Goal: Navigation & Orientation: Go to known website

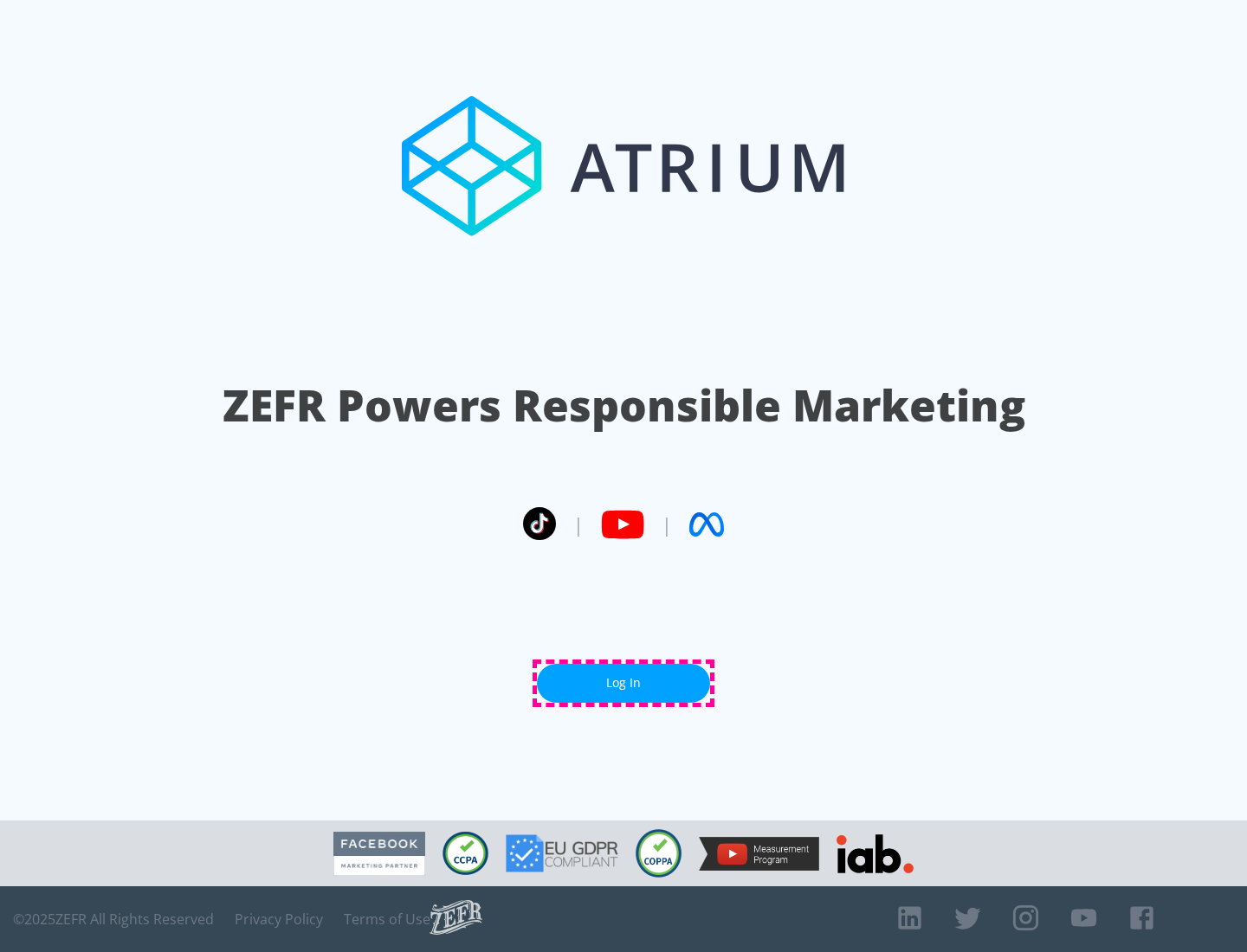
click at [624, 683] on link "Log In" at bounding box center [624, 684] width 174 height 39
